Goal: Transaction & Acquisition: Download file/media

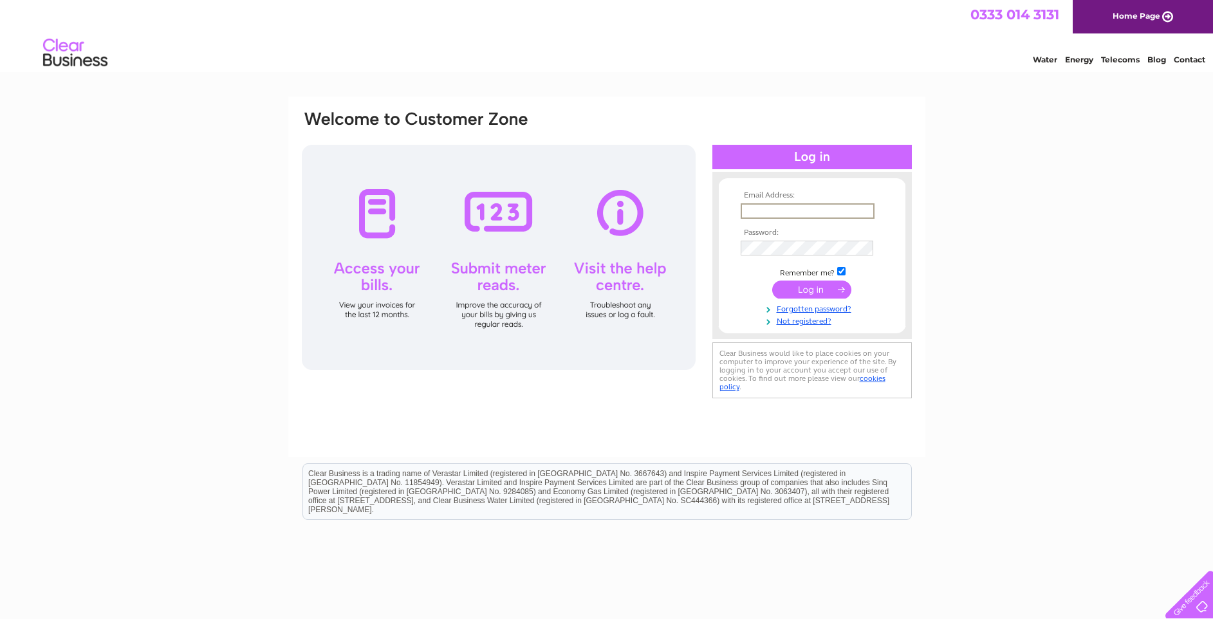
type input "chris@zestforprint.com"
click at [812, 288] on input "submit" at bounding box center [811, 288] width 79 height 18
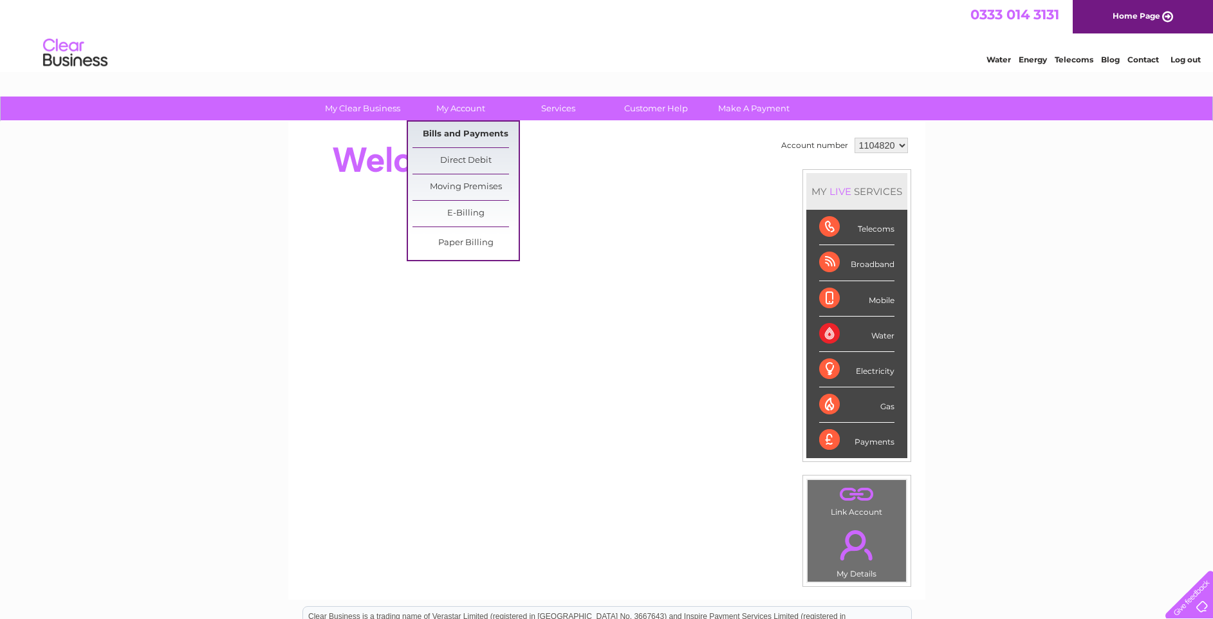
click at [471, 131] on link "Bills and Payments" at bounding box center [466, 135] width 106 height 26
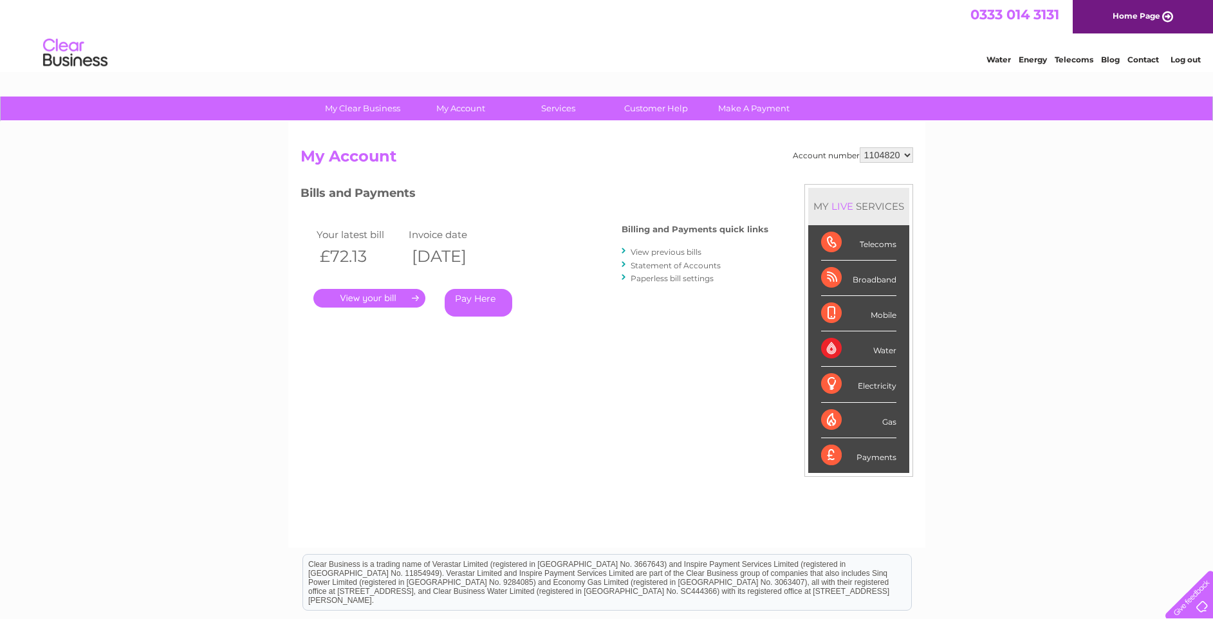
click at [393, 296] on link "." at bounding box center [369, 298] width 112 height 19
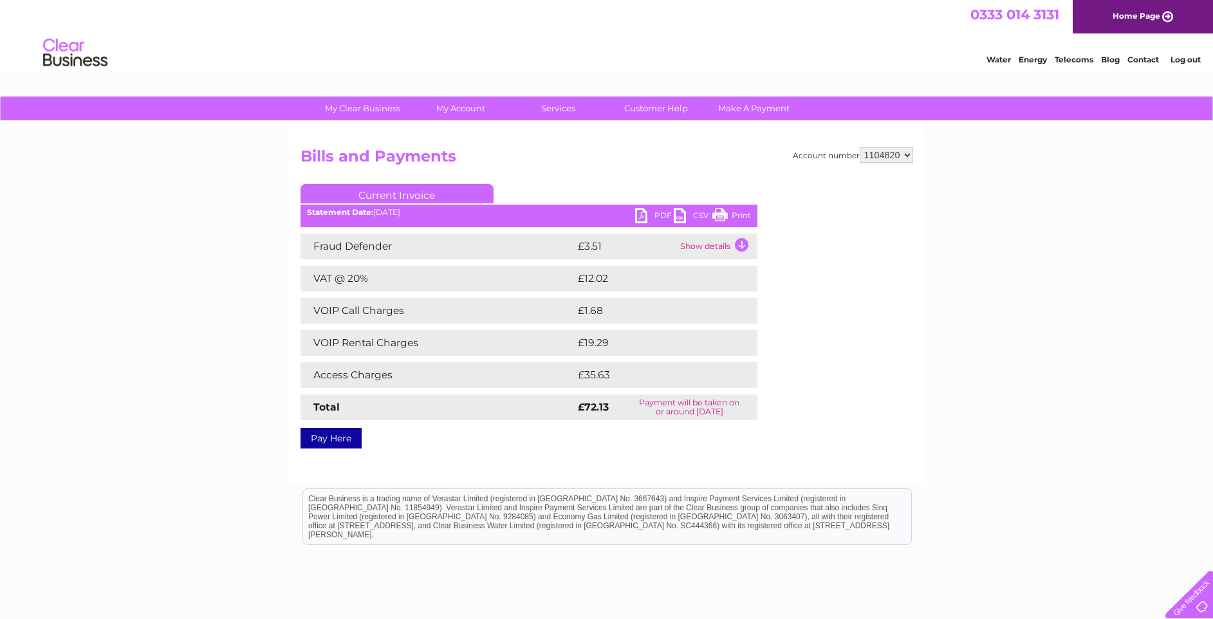
click at [634, 214] on div "PDF CSV Print Statement Date: [DATE]" at bounding box center [529, 217] width 457 height 19
click at [642, 215] on link "PDF" at bounding box center [654, 217] width 39 height 19
